Goal: Information Seeking & Learning: Understand process/instructions

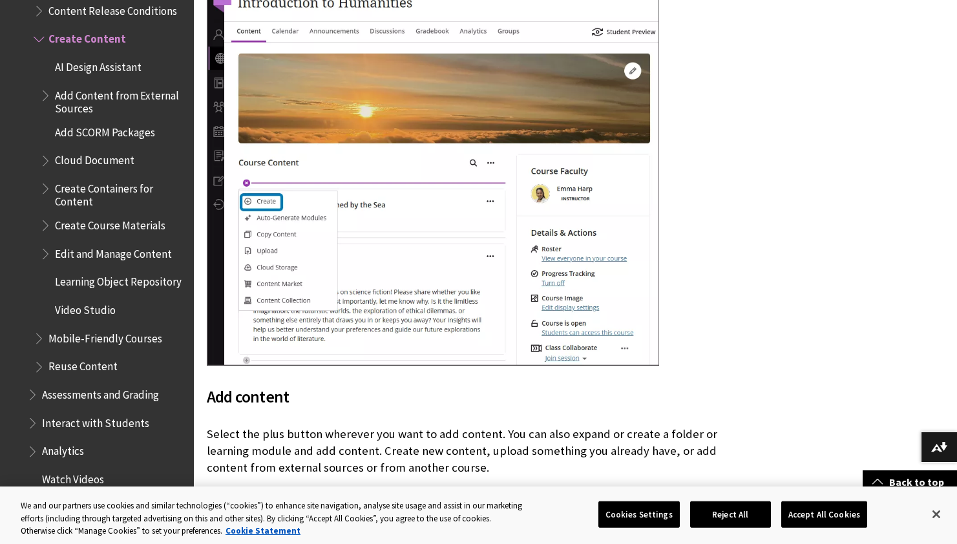
scroll to position [539, 0]
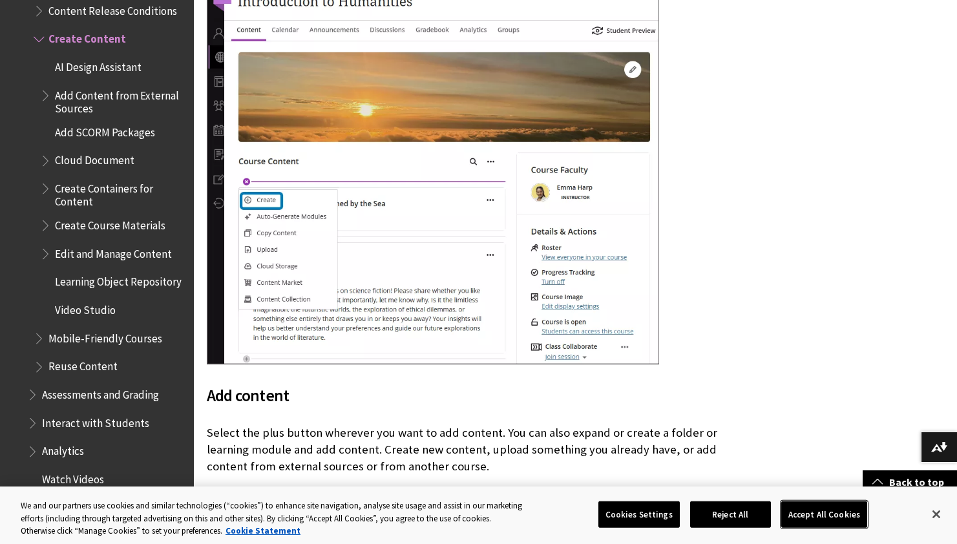
click at [819, 512] on button "Accept All Cookies" at bounding box center [824, 514] width 86 height 27
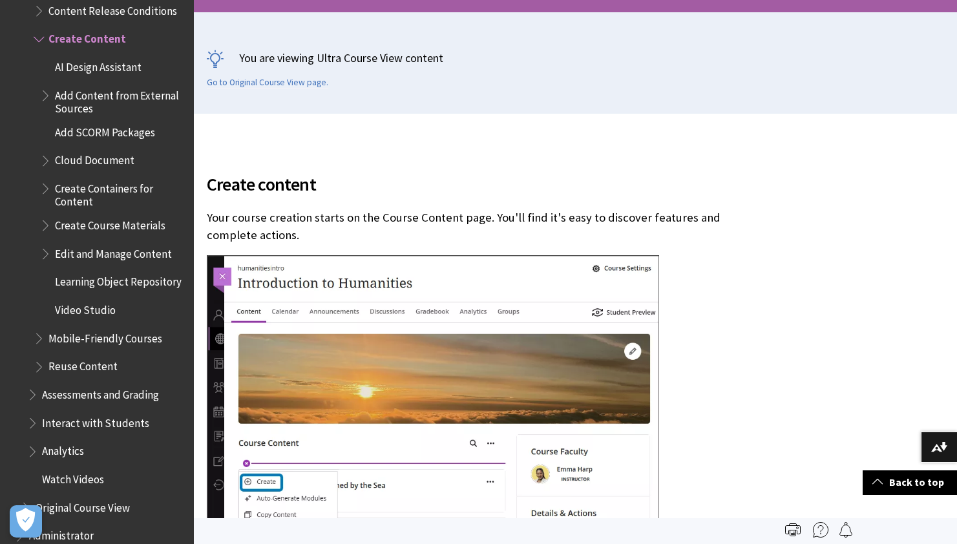
scroll to position [0, 0]
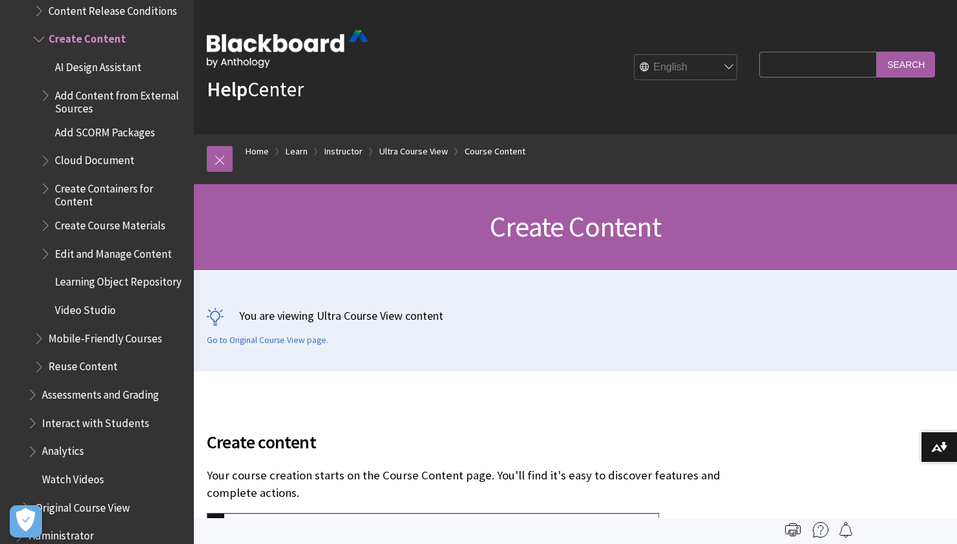
click at [817, 59] on input "Search Query" at bounding box center [818, 64] width 118 height 25
type input "add instructor to course"
click at [877, 52] on input "Search" at bounding box center [906, 64] width 58 height 25
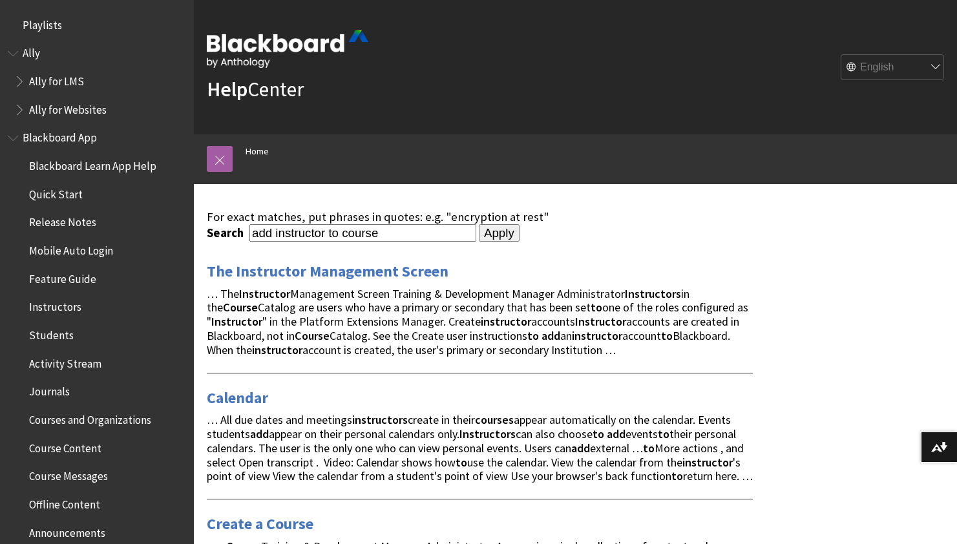
click at [305, 231] on input "add instructor to course" at bounding box center [362, 232] width 227 height 17
click at [358, 236] on input "add instructor to course" at bounding box center [362, 232] width 227 height 17
type input "add instructor"
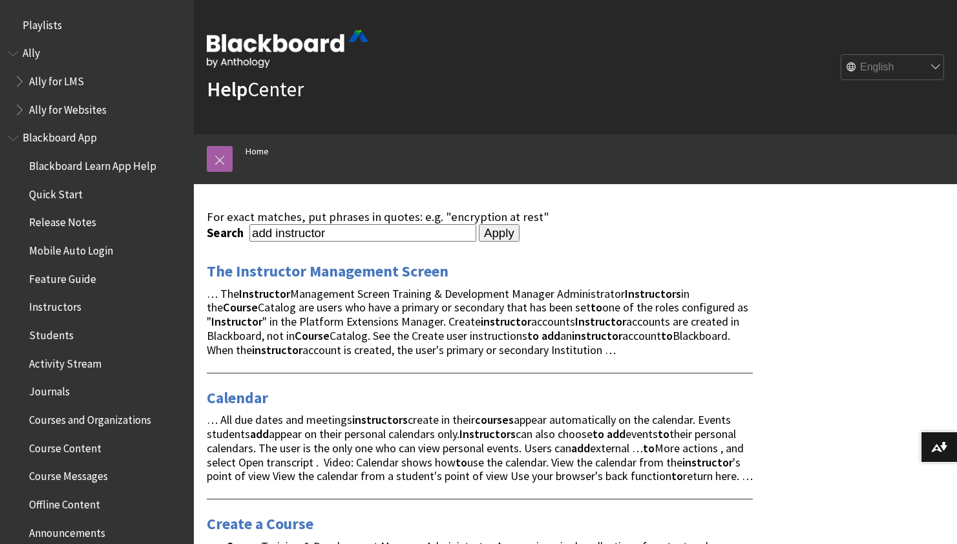
click at [479, 224] on input "Apply" at bounding box center [499, 233] width 41 height 18
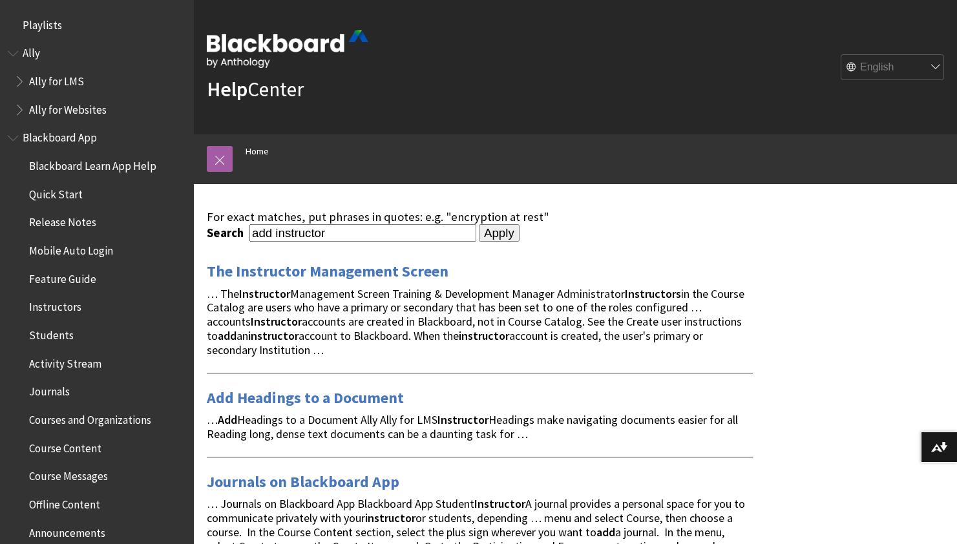
click at [300, 229] on input "add instructor" at bounding box center [362, 232] width 227 height 17
type input "add staff to course"
click at [479, 224] on input "Apply" at bounding box center [499, 233] width 41 height 18
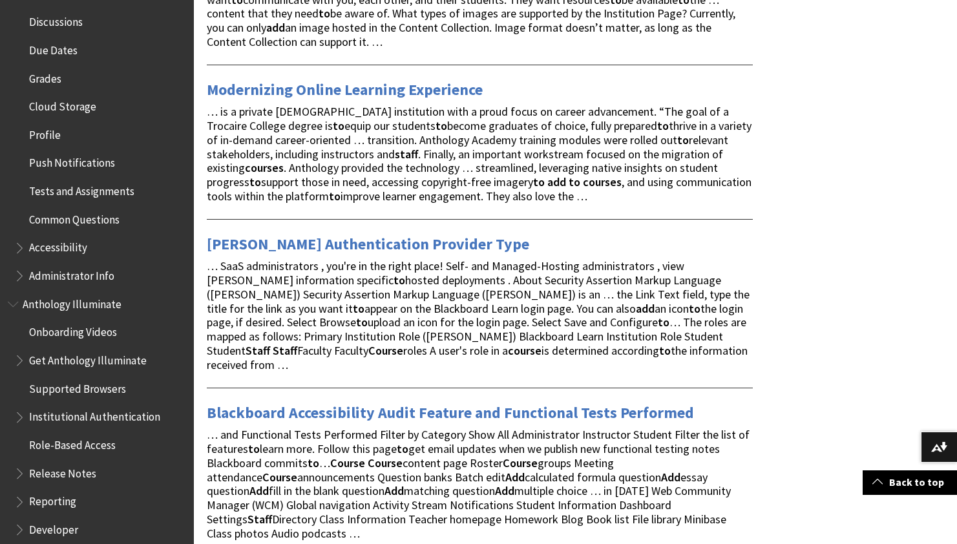
scroll to position [628, 0]
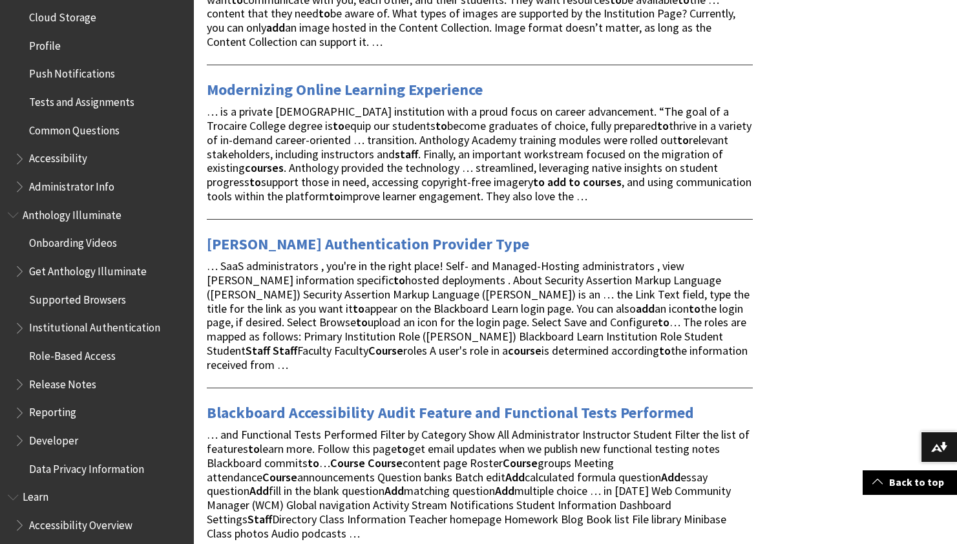
click at [19, 161] on span "Book outline for Blackboard App Help" at bounding box center [21, 156] width 14 height 16
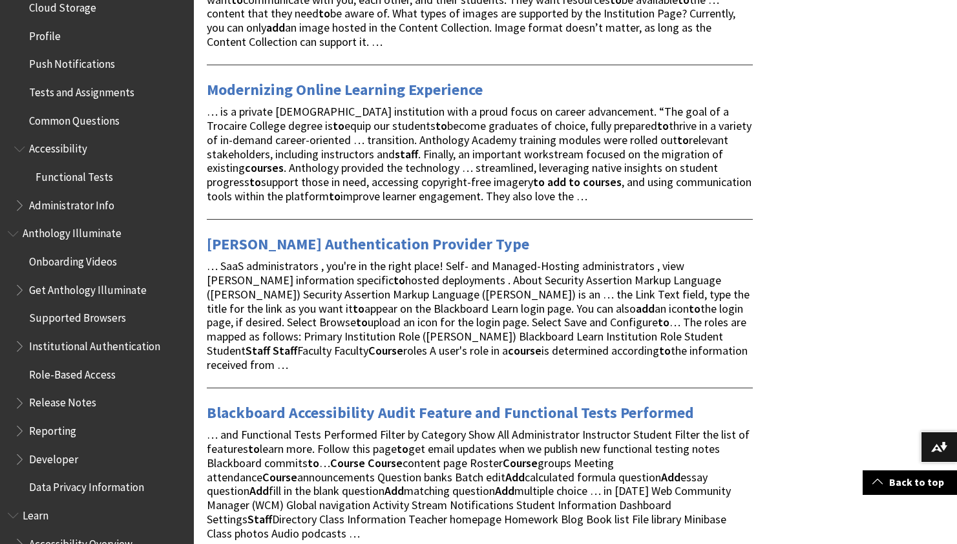
scroll to position [641, 0]
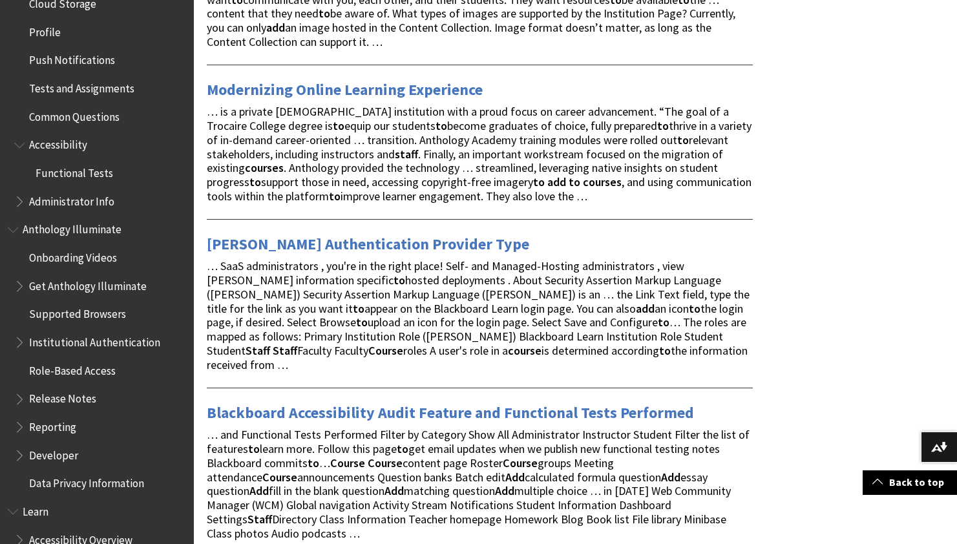
click at [21, 198] on span "Book outline for Blackboard App Help" at bounding box center [21, 199] width 14 height 16
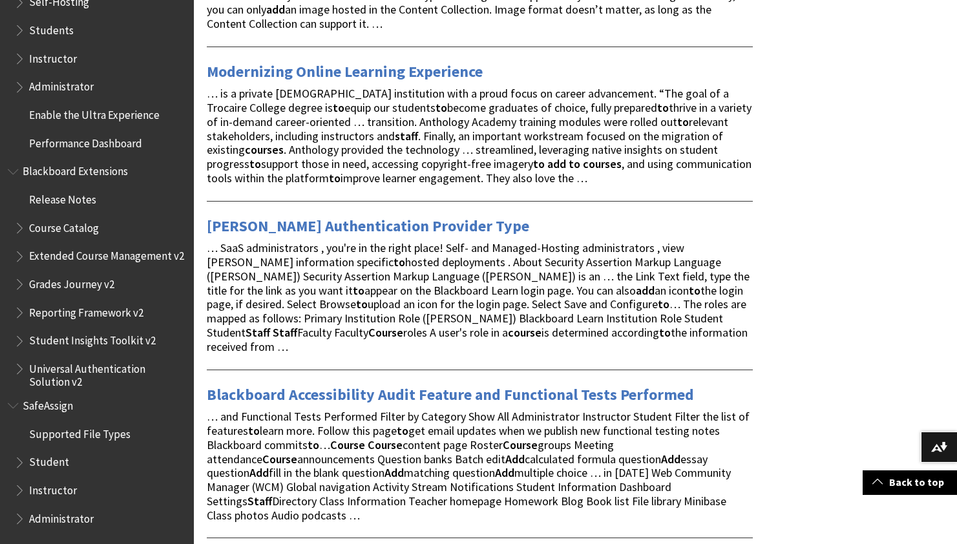
scroll to position [2099, 0]
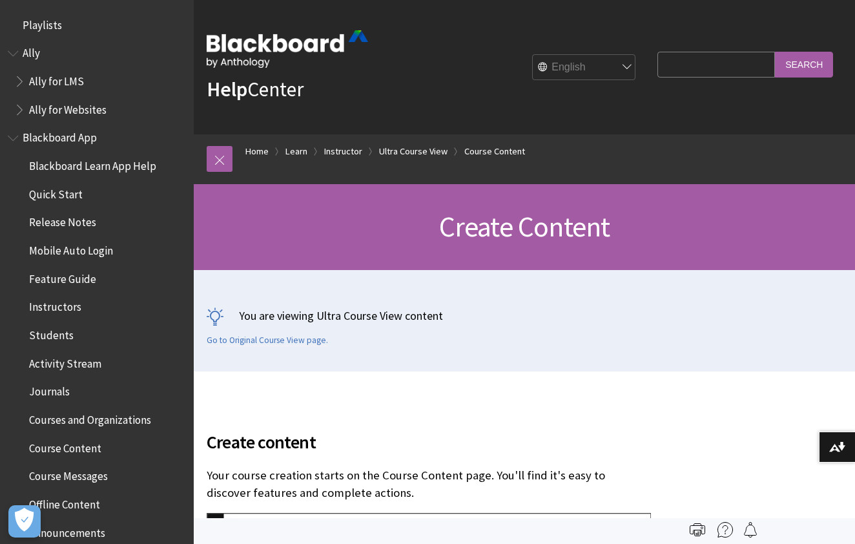
scroll to position [1938, 0]
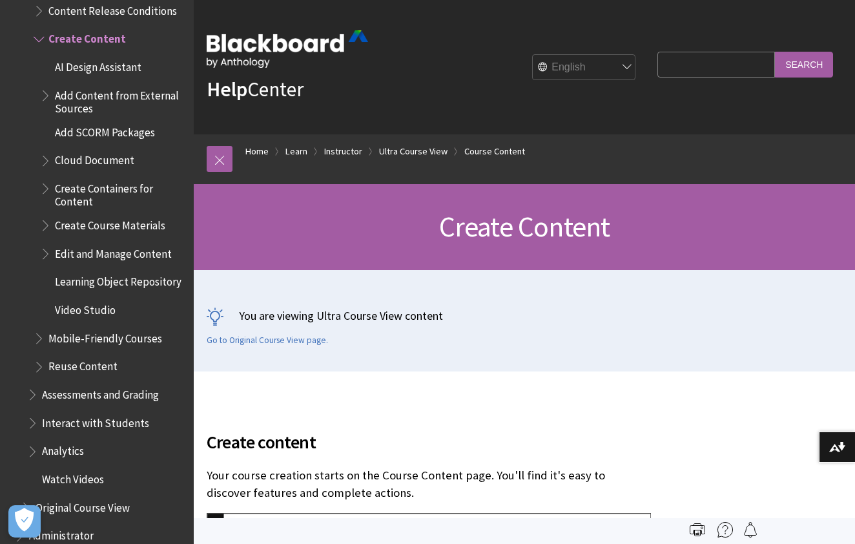
click at [729, 63] on input "Search Query" at bounding box center [717, 64] width 118 height 25
type input "users and groups"
click at [775, 52] on input "Search" at bounding box center [804, 64] width 58 height 25
click at [816, 57] on input "Search" at bounding box center [804, 64] width 58 height 25
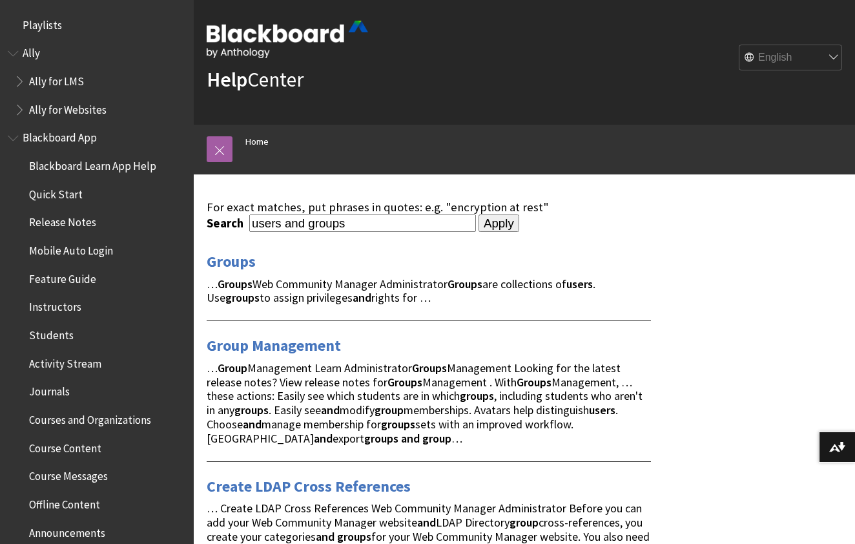
scroll to position [10, 0]
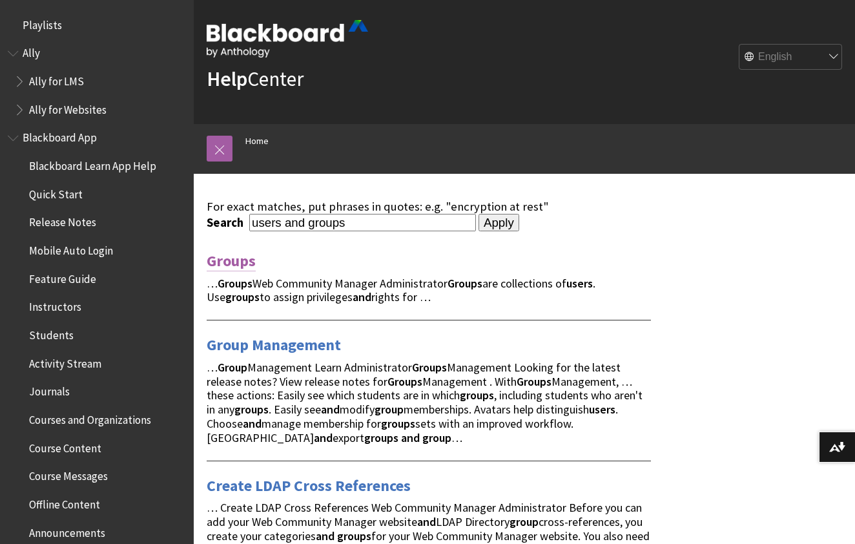
click at [236, 264] on link "Groups" at bounding box center [231, 261] width 49 height 21
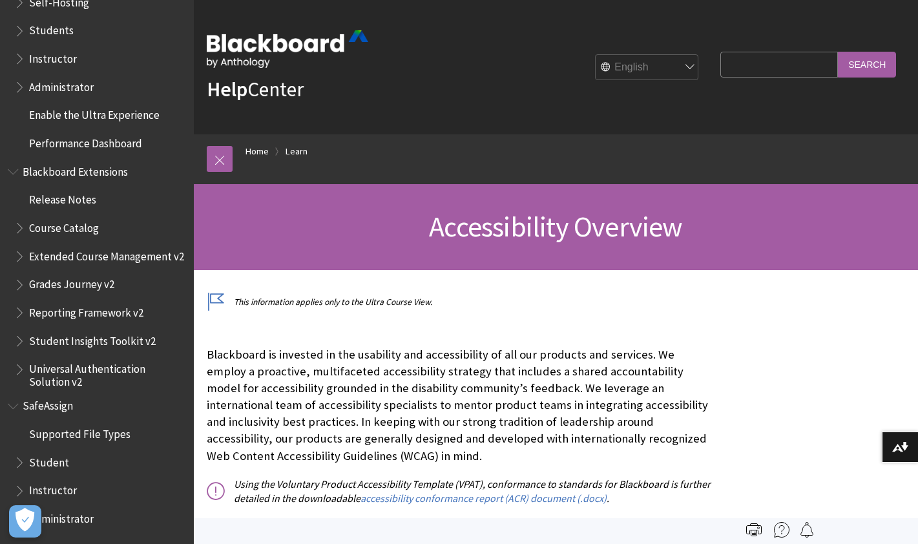
scroll to position [1309, 0]
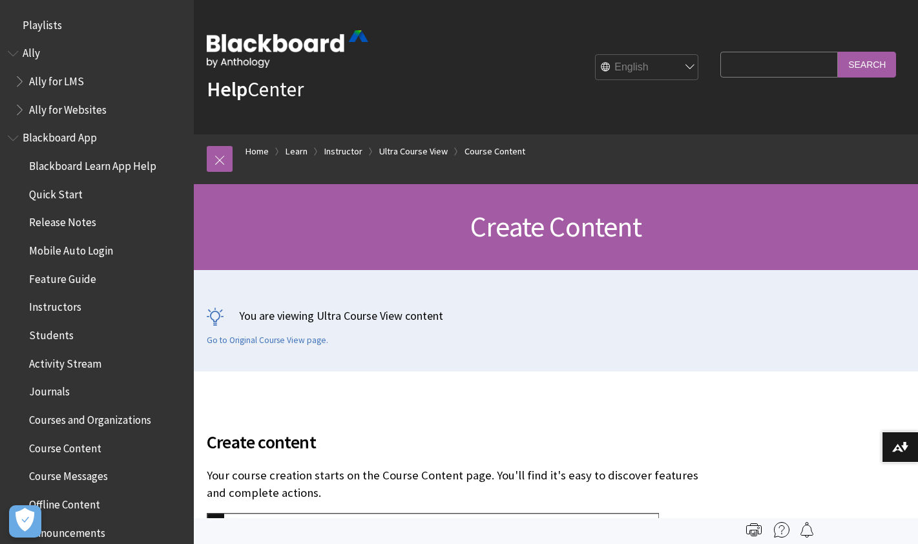
scroll to position [1938, 0]
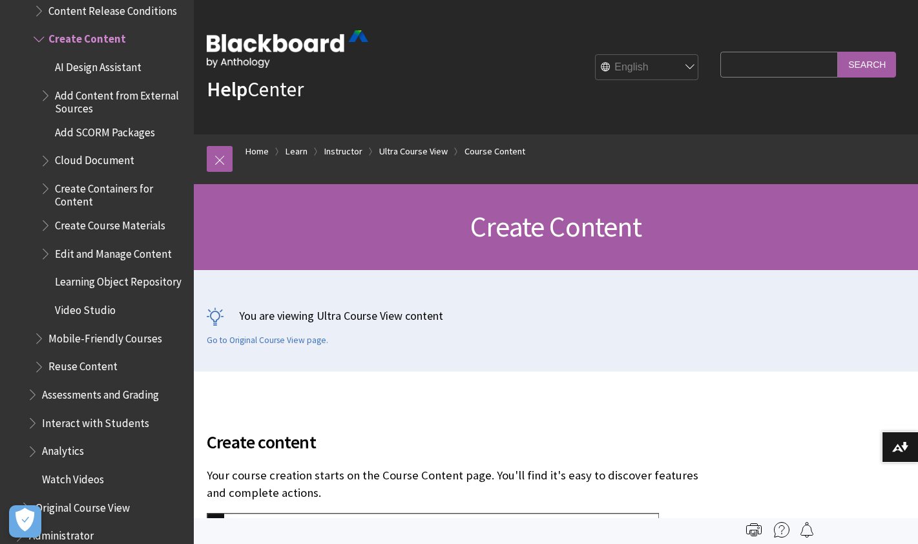
click at [783, 59] on input "Search Query" at bounding box center [779, 64] width 118 height 25
type input "control panel"
click at [838, 52] on input "Search" at bounding box center [867, 64] width 58 height 25
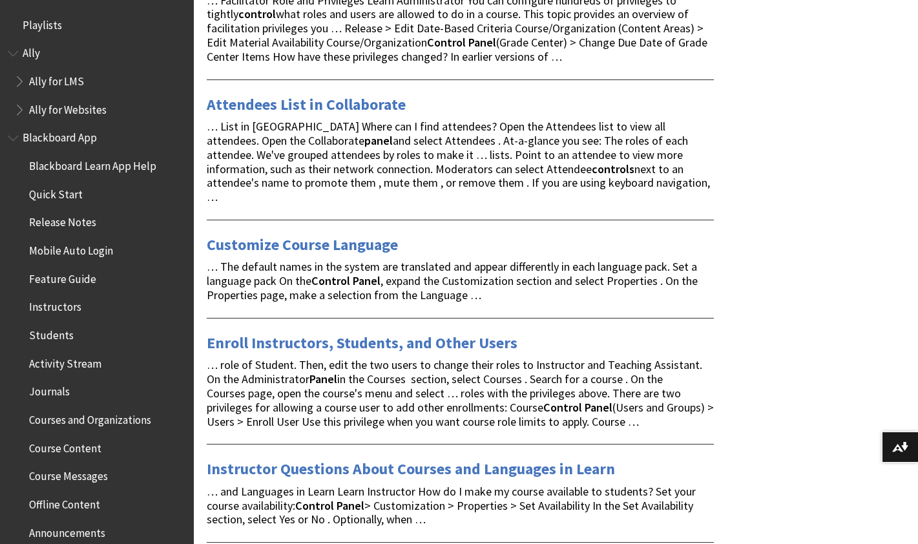
scroll to position [357, 0]
